Goal: Obtain resource: Obtain resource

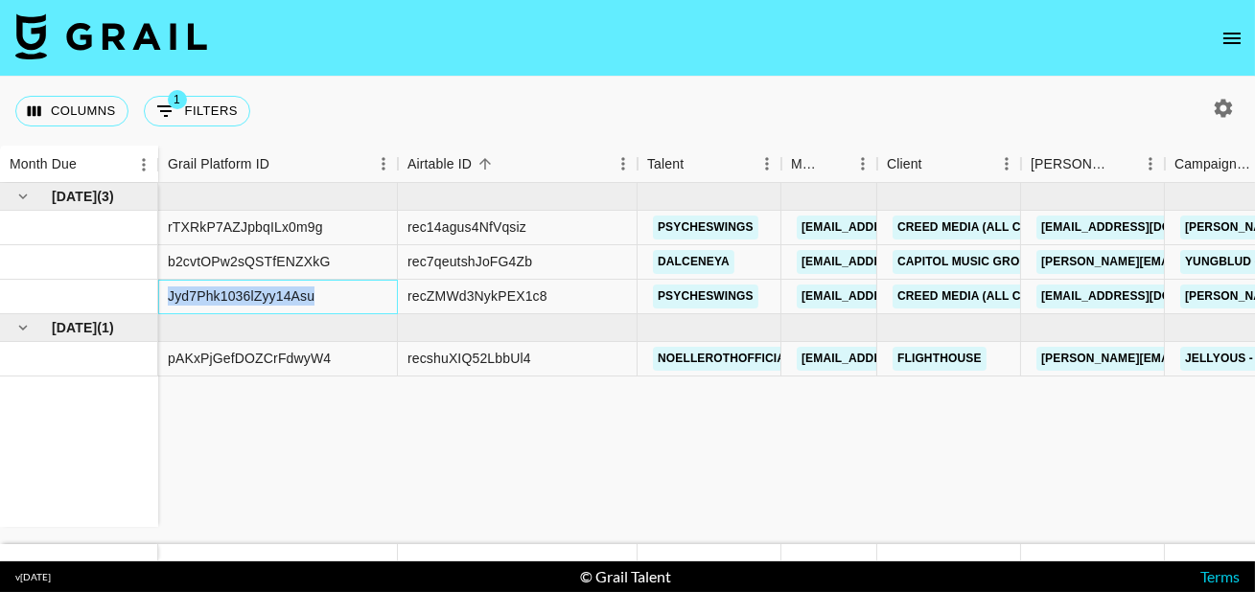
drag, startPoint x: 322, startPoint y: 298, endPoint x: 165, endPoint y: 295, distance: 157.2
click at [166, 296] on div "Jyd7Phk1036lZyy14Asu" at bounding box center [278, 297] width 240 height 35
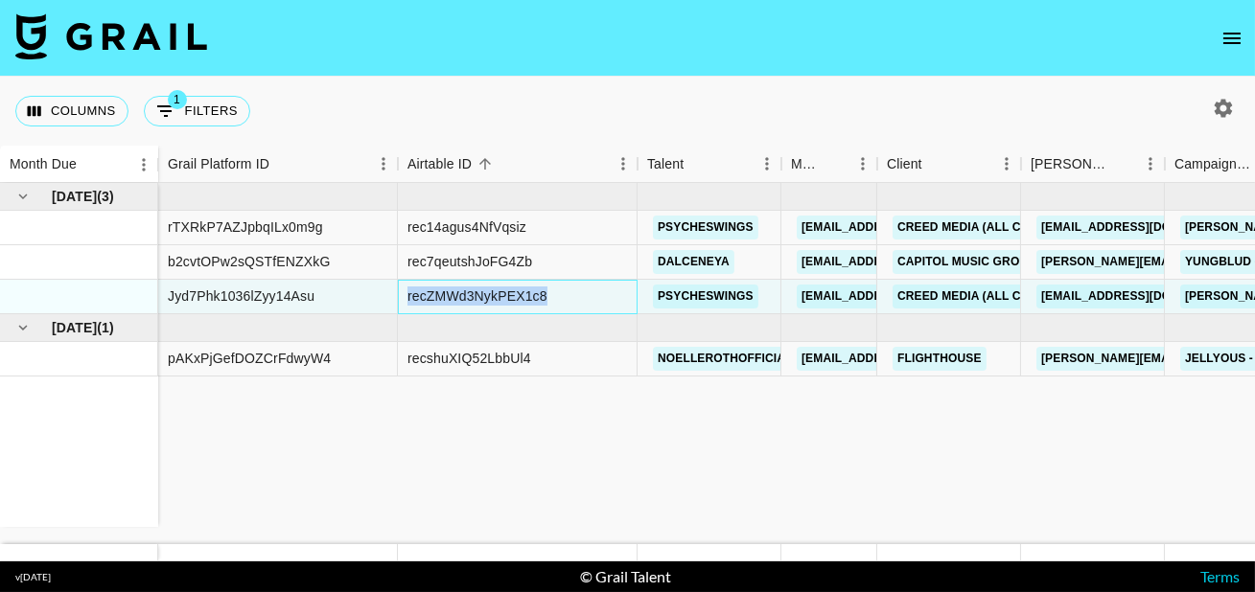
drag, startPoint x: 570, startPoint y: 291, endPoint x: 388, endPoint y: 294, distance: 182.2
copy div "recZMWd3NykPEX1c8"
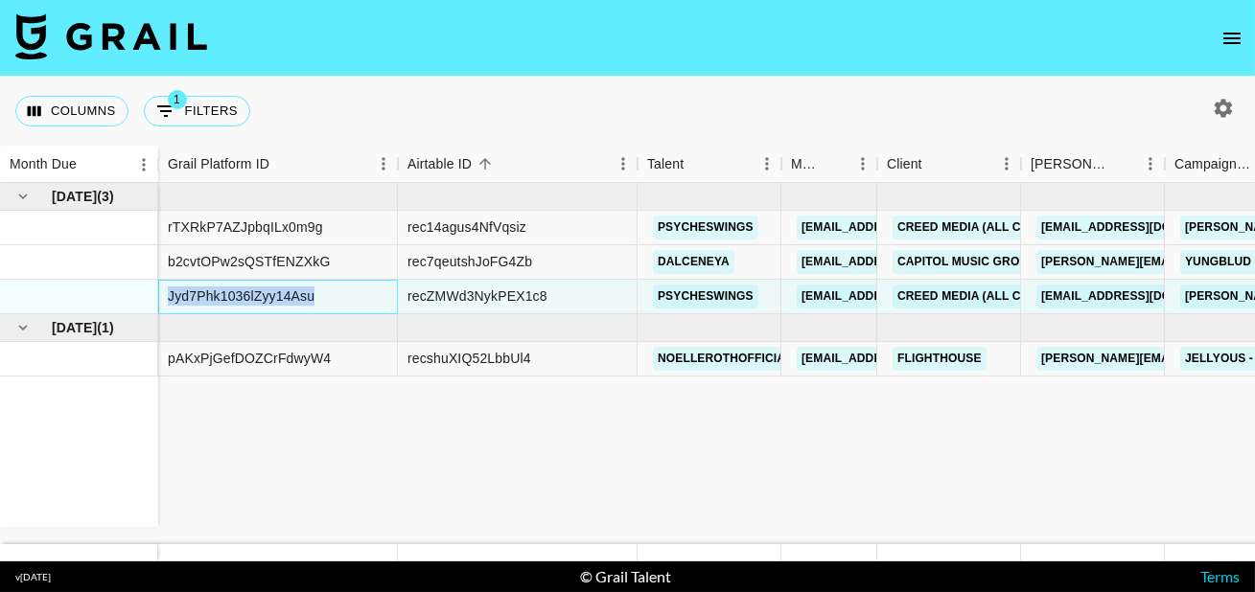
drag, startPoint x: 344, startPoint y: 290, endPoint x: 165, endPoint y: 298, distance: 179.4
click at [165, 298] on div "Jyd7Phk1036lZyy14Asu" at bounding box center [278, 297] width 240 height 35
copy div "Jyd7Phk1036lZyy14Asu"
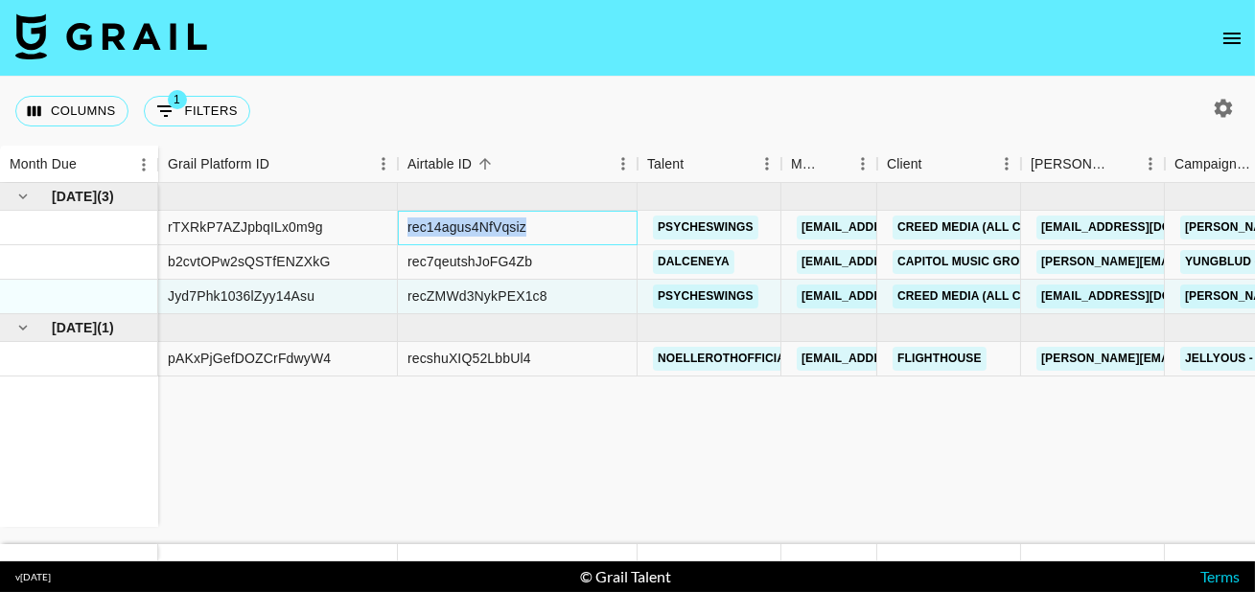
drag, startPoint x: 539, startPoint y: 227, endPoint x: 394, endPoint y: 227, distance: 144.7
copy div "rec14agus4NfVqsiz"
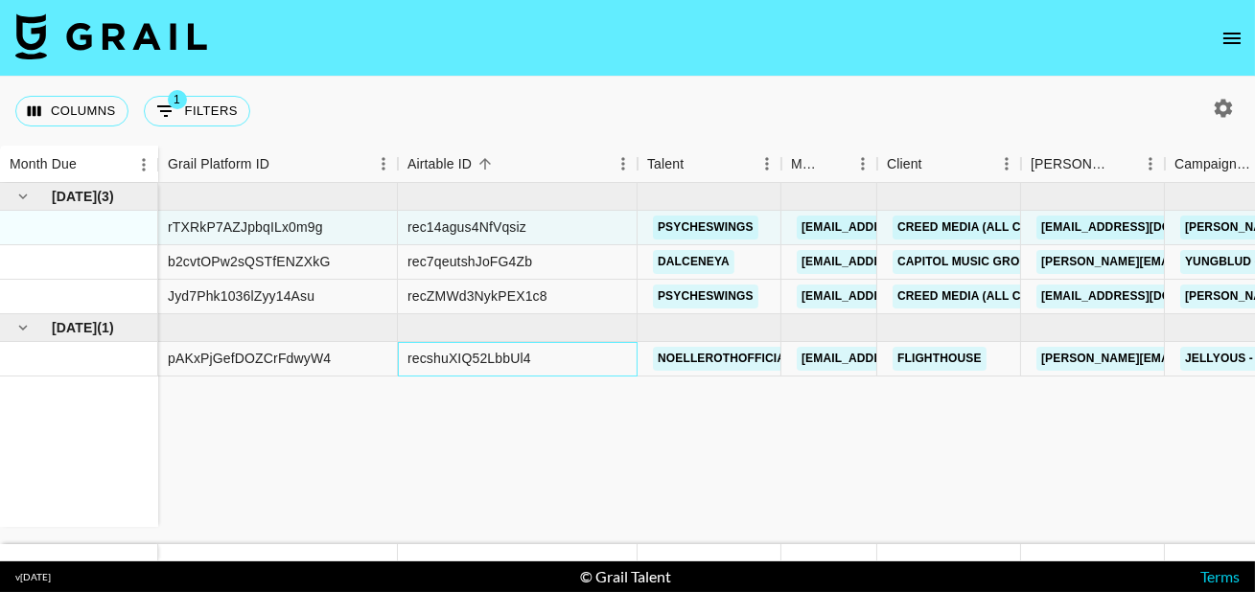
click at [488, 358] on div "recshuXIQ52LbbUl4" at bounding box center [469, 358] width 124 height 19
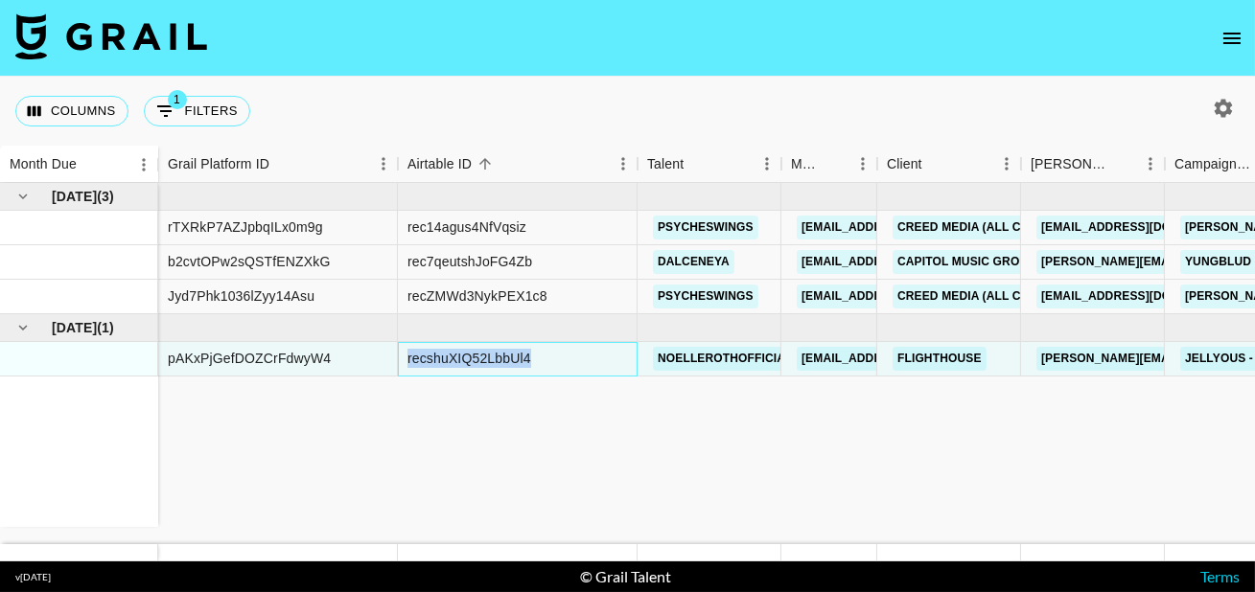
click at [488, 358] on div "recshuXIQ52LbbUl4" at bounding box center [469, 358] width 124 height 19
copy div "recshuXIQ52LbbUl4"
click at [521, 297] on div "recZMWd3NykPEX1c8" at bounding box center [477, 296] width 140 height 19
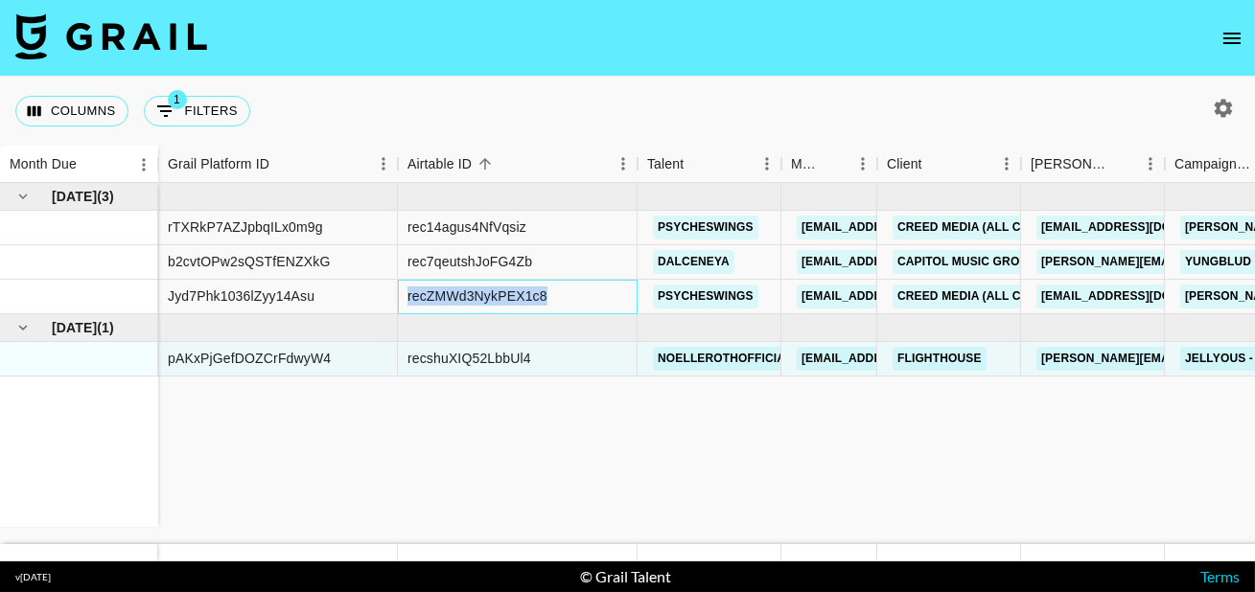
click at [521, 297] on div "recZMWd3NykPEX1c8" at bounding box center [477, 296] width 140 height 19
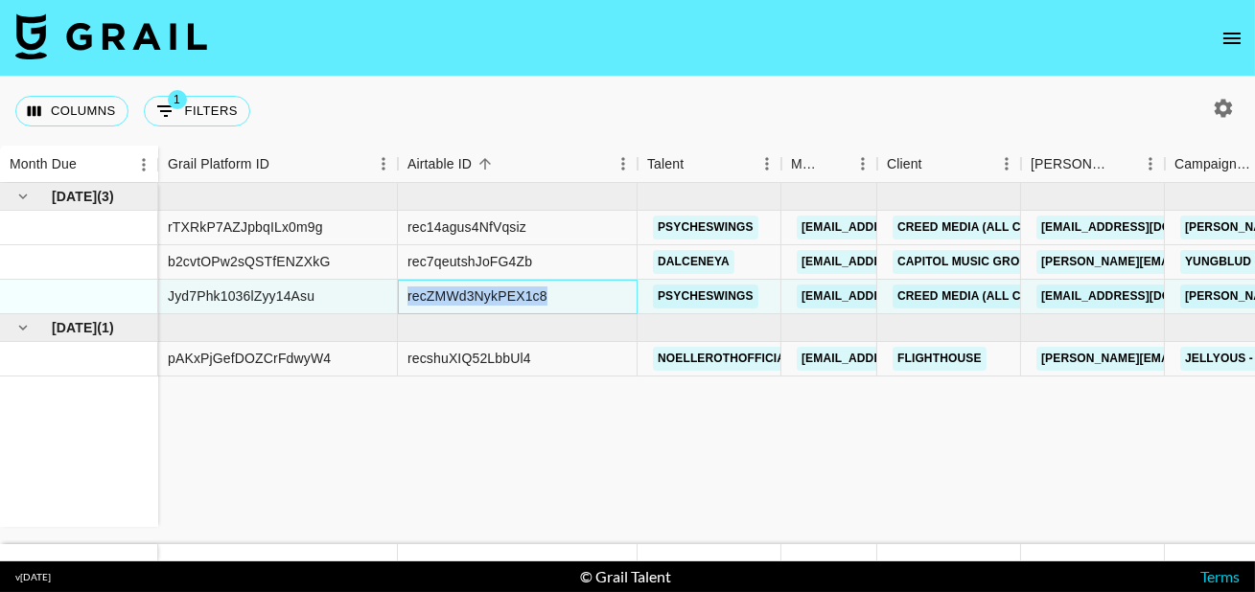
click at [521, 297] on div "recZMWd3NykPEX1c8" at bounding box center [477, 296] width 140 height 19
copy div "recZMWd3NykPEX1c8"
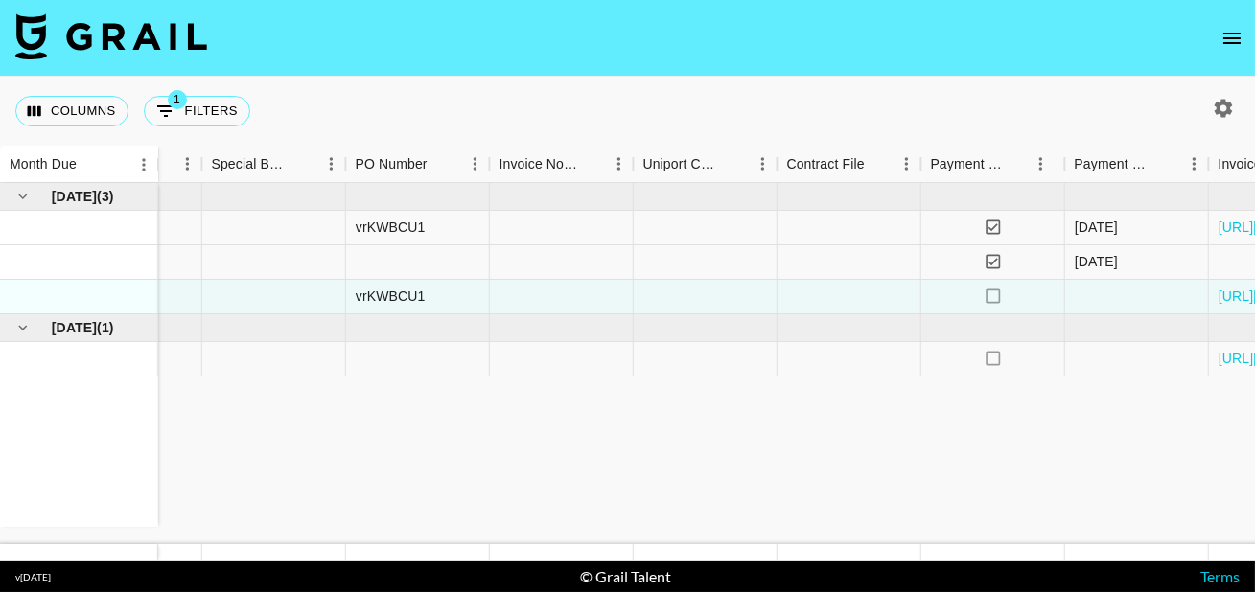
scroll to position [0, 2715]
